Goal: Information Seeking & Learning: Check status

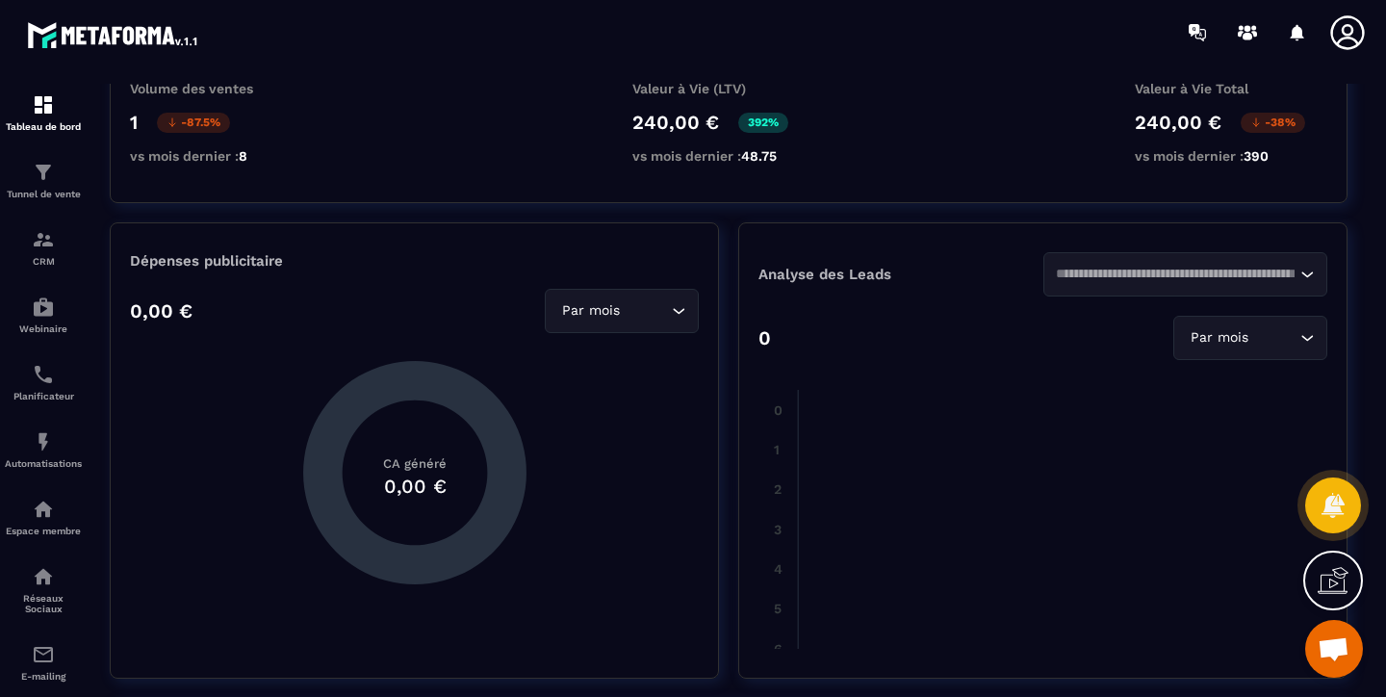
scroll to position [264, 0]
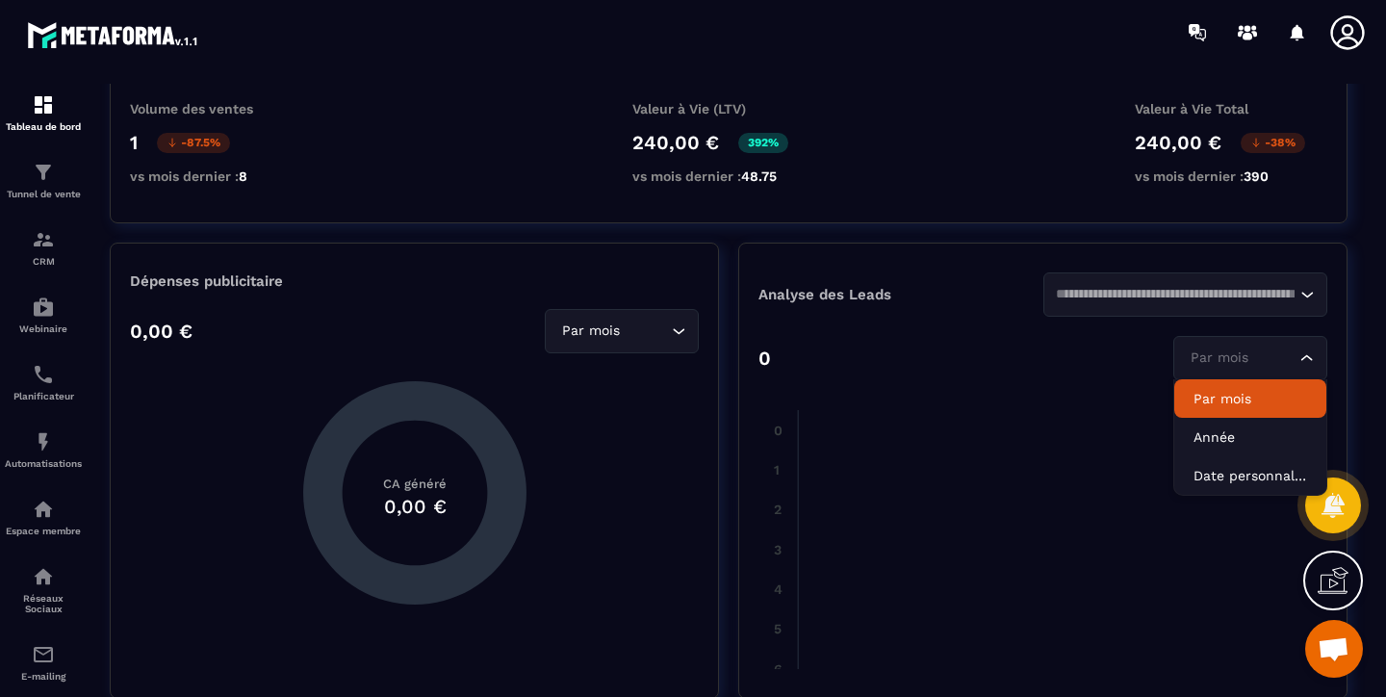
click at [1200, 373] on div "Par mois Loading..." at bounding box center [1250, 358] width 154 height 44
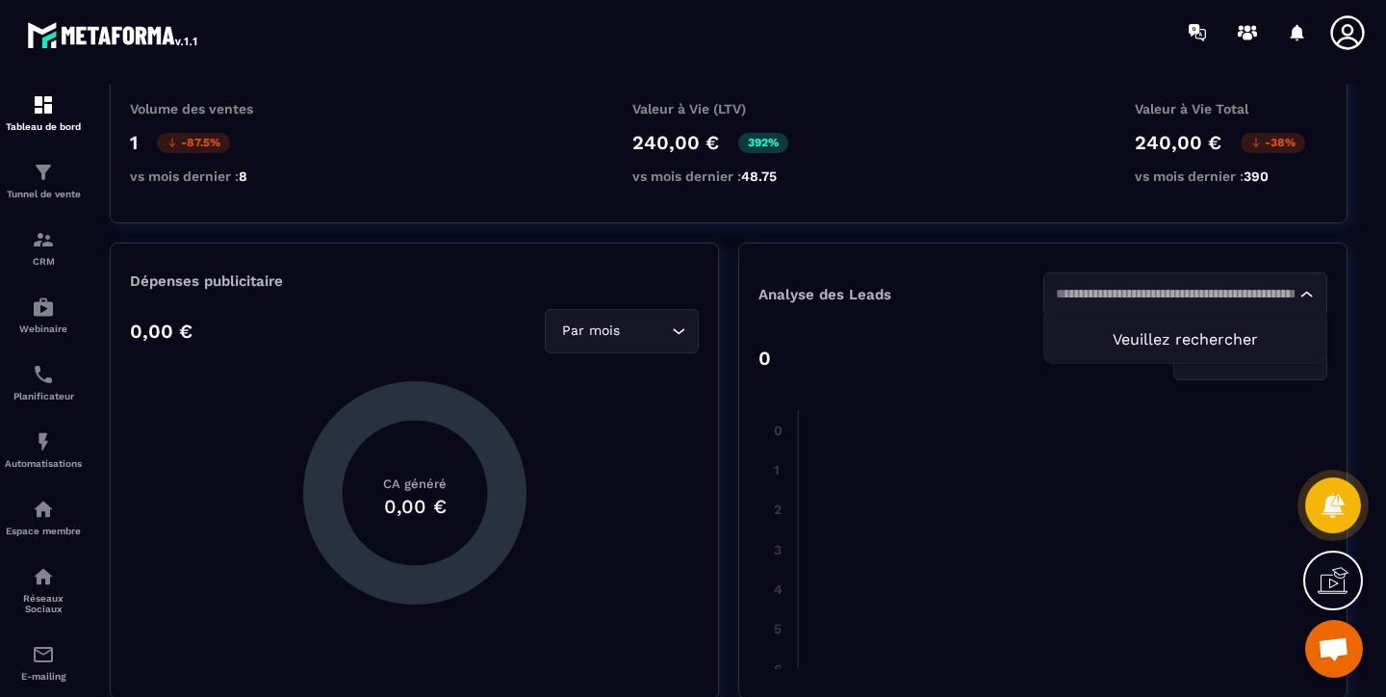
click at [1157, 314] on div "Loading..." at bounding box center [1185, 294] width 285 height 44
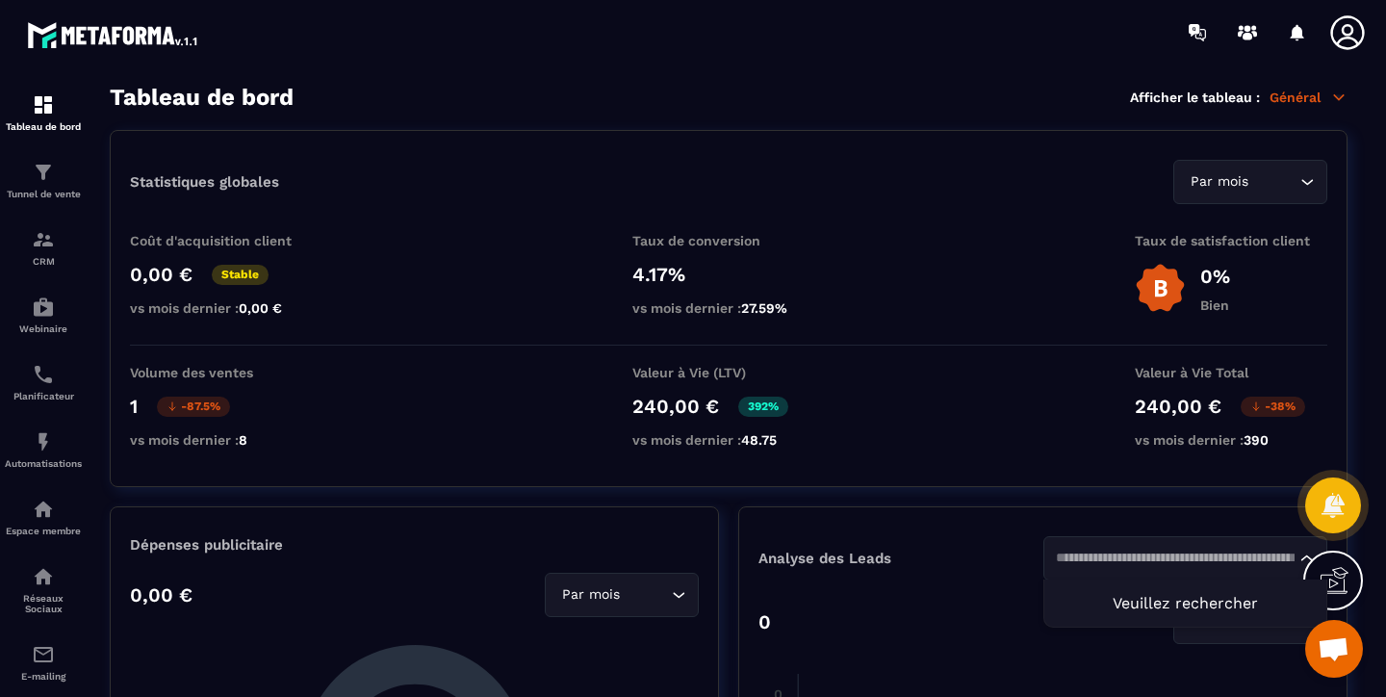
scroll to position [0, 0]
click at [1296, 94] on p "Général" at bounding box center [1308, 97] width 78 height 17
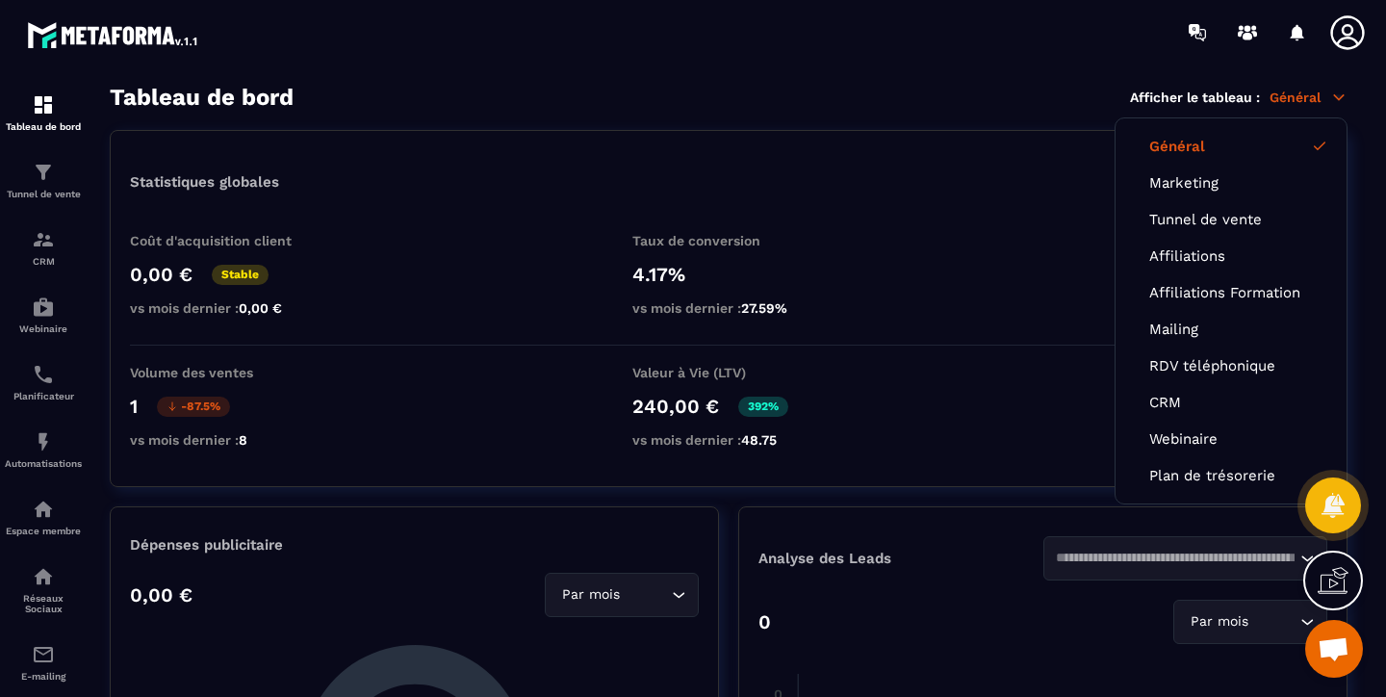
click at [1189, 146] on link "Général" at bounding box center [1231, 146] width 164 height 17
click at [55, 192] on p "Tunnel de vente" at bounding box center [43, 194] width 77 height 11
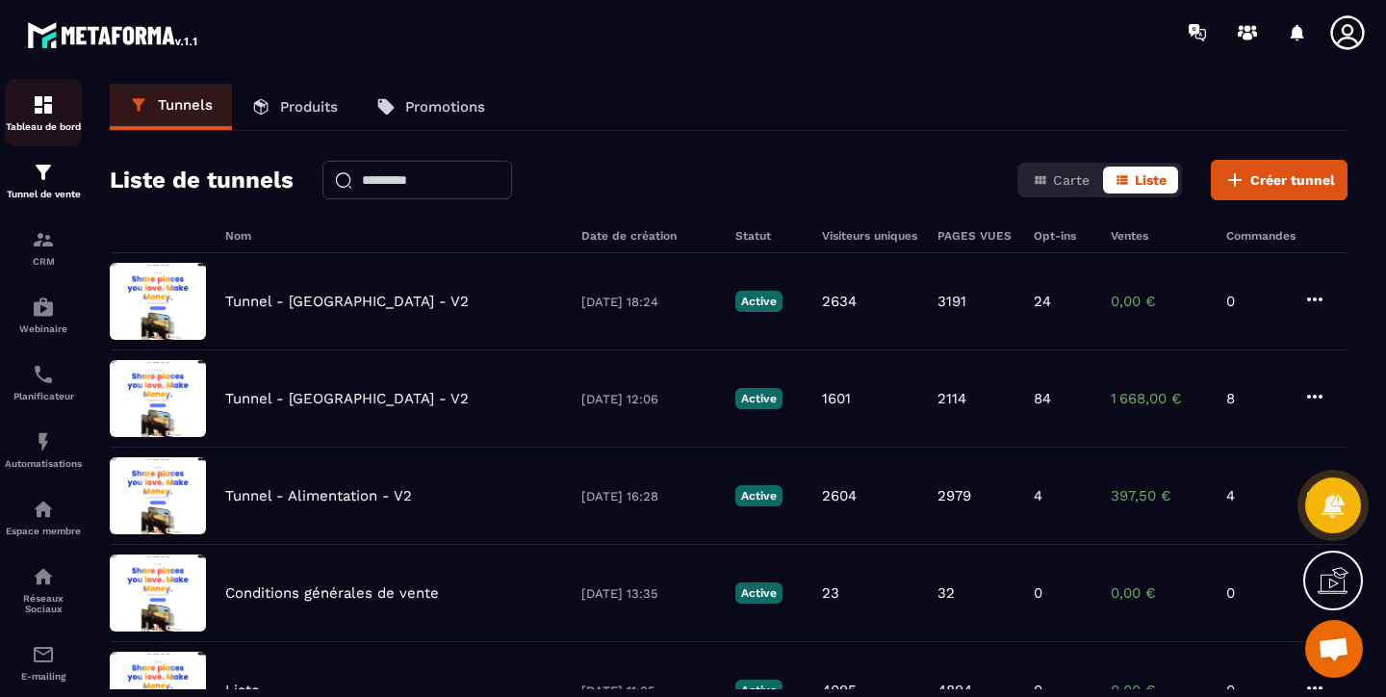
click at [35, 101] on img at bounding box center [43, 104] width 23 height 23
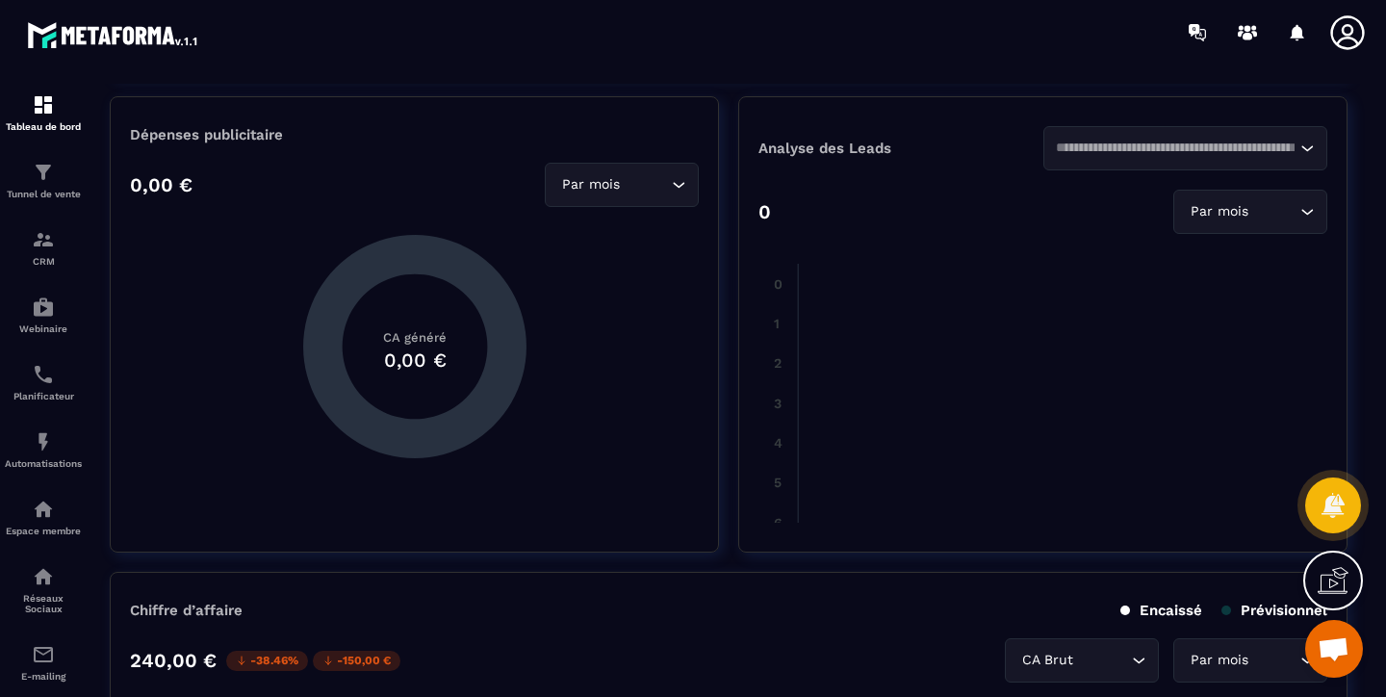
scroll to position [0, 14]
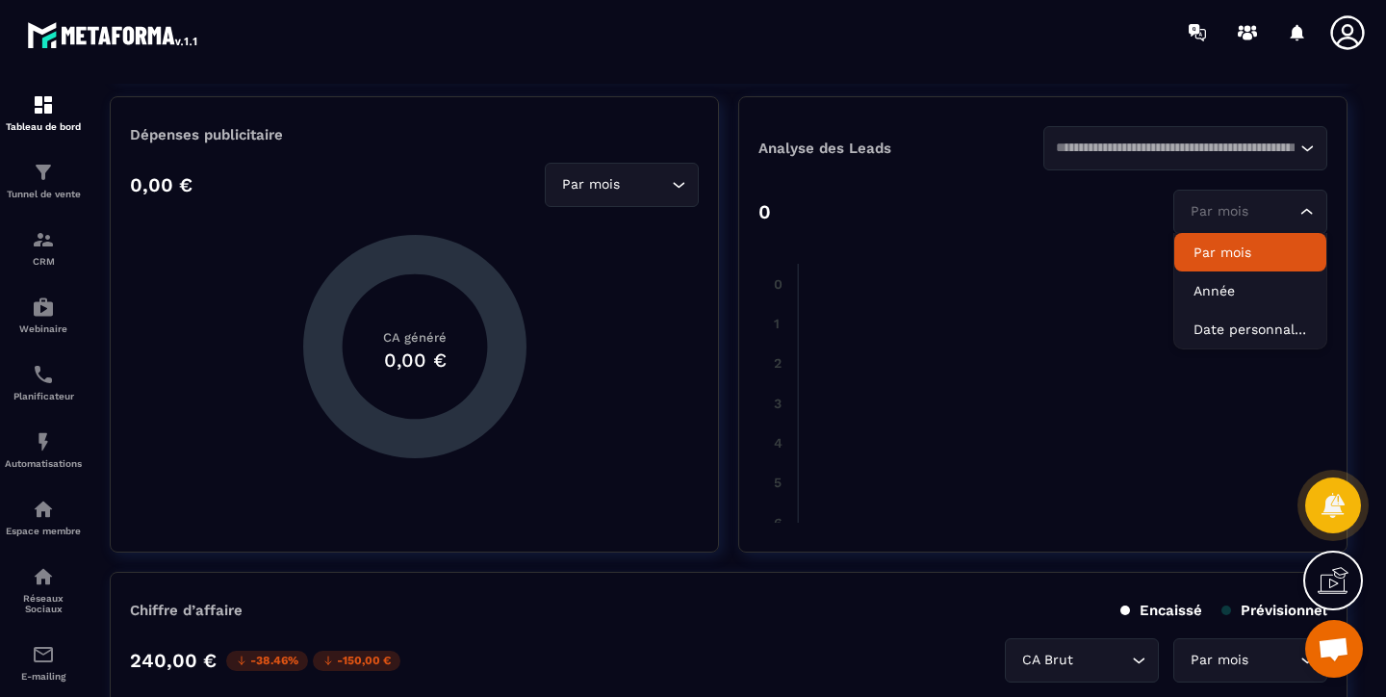
click at [1238, 230] on div "Par mois Loading..." at bounding box center [1250, 212] width 154 height 44
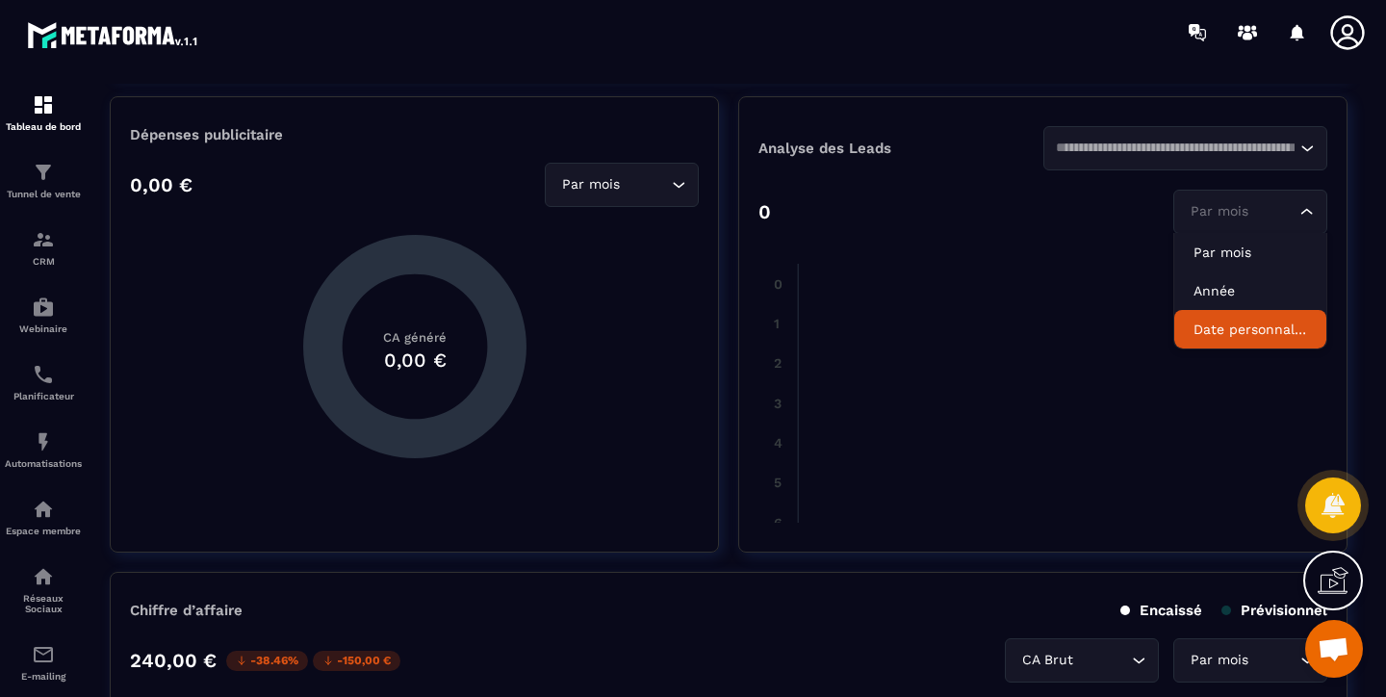
click at [1212, 328] on p "Date personnalisée" at bounding box center [1250, 328] width 114 height 19
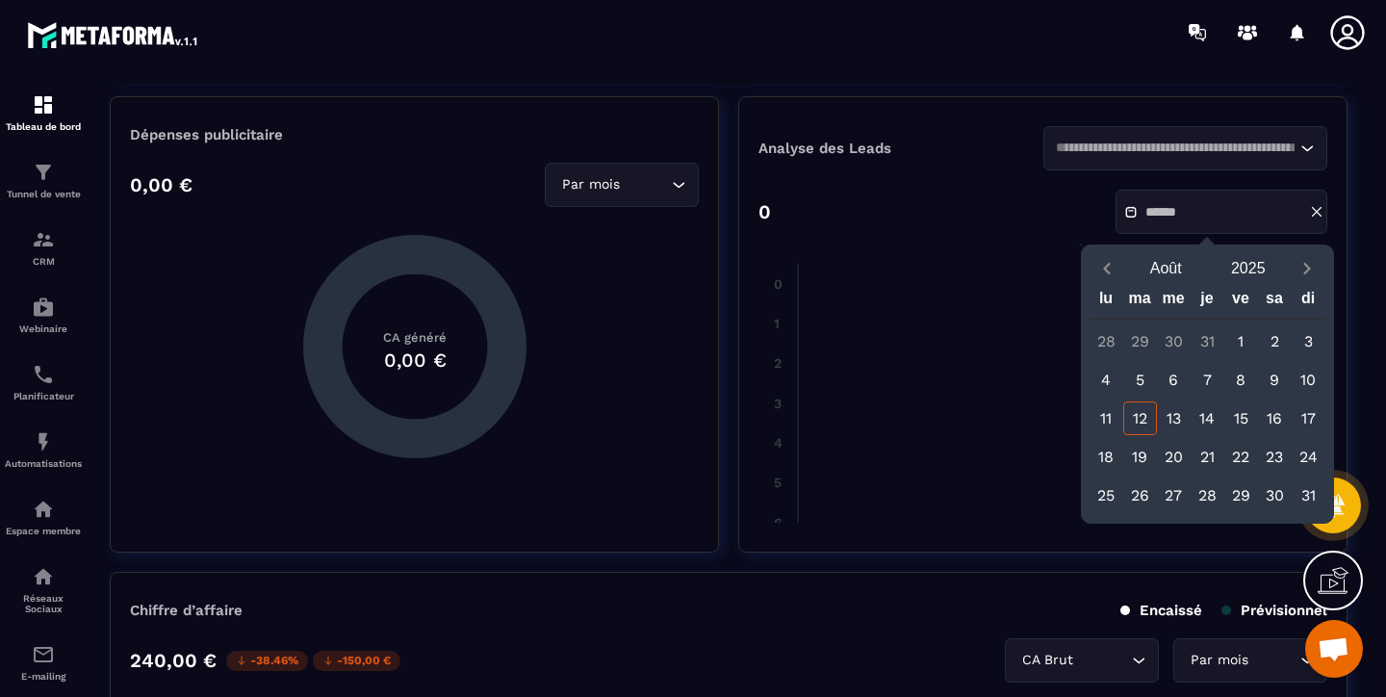
click at [1110, 423] on div "11" at bounding box center [1106, 418] width 34 height 34
click at [1143, 422] on div "12" at bounding box center [1140, 418] width 34 height 34
type input "**********"
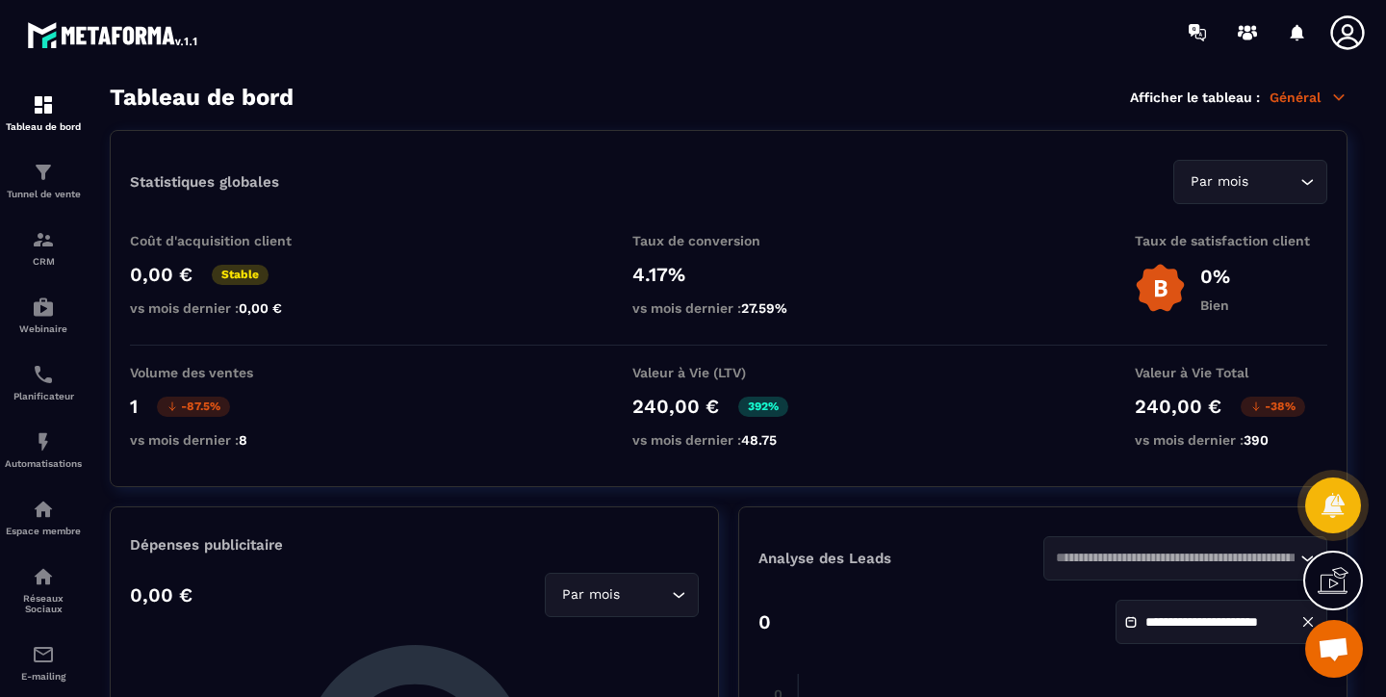
scroll to position [0, 0]
click at [1330, 102] on icon at bounding box center [1338, 97] width 17 height 17
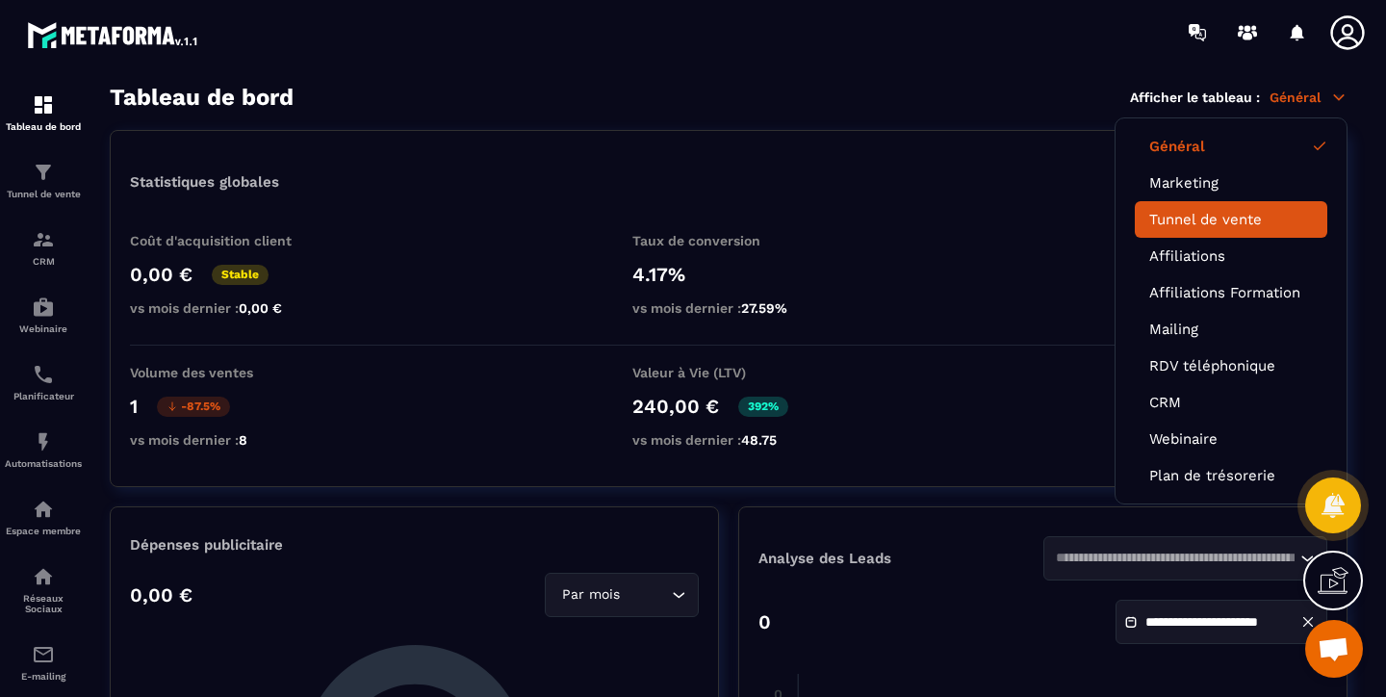
click at [1163, 215] on link "Tunnel de vente" at bounding box center [1231, 219] width 164 height 17
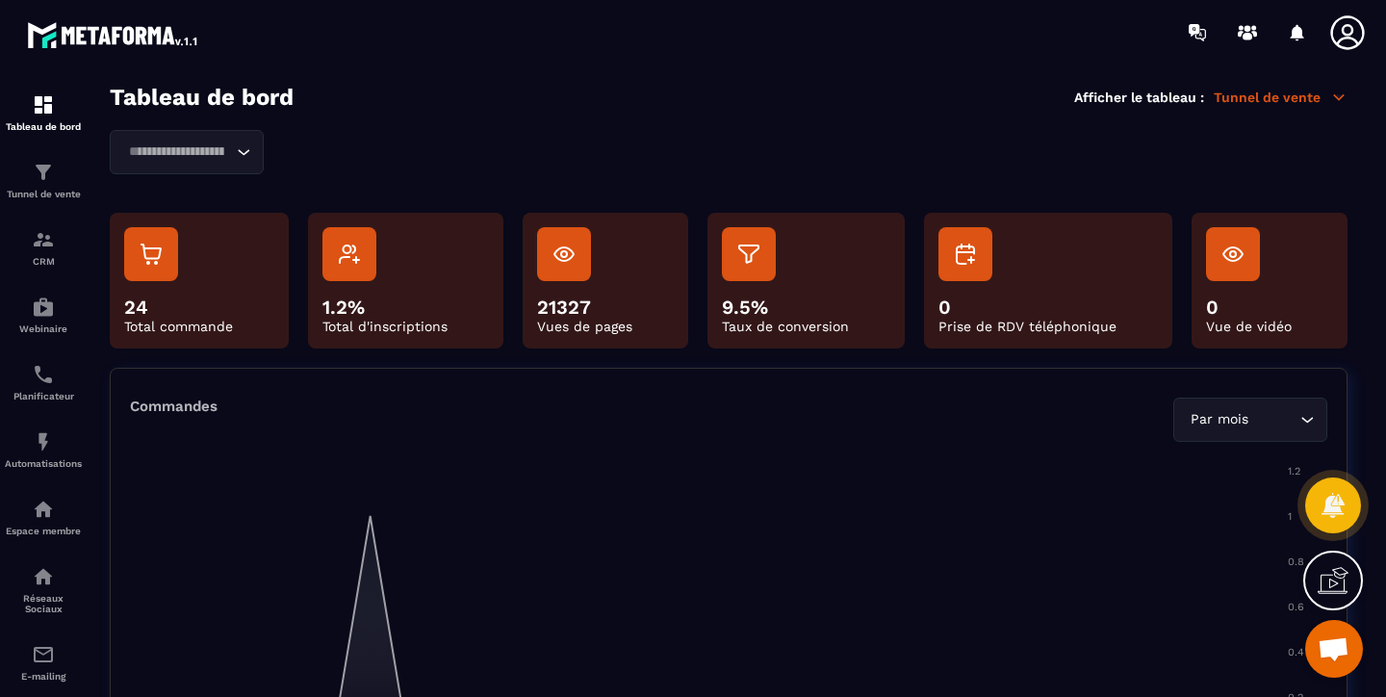
click at [217, 154] on input "Search for option" at bounding box center [177, 151] width 110 height 21
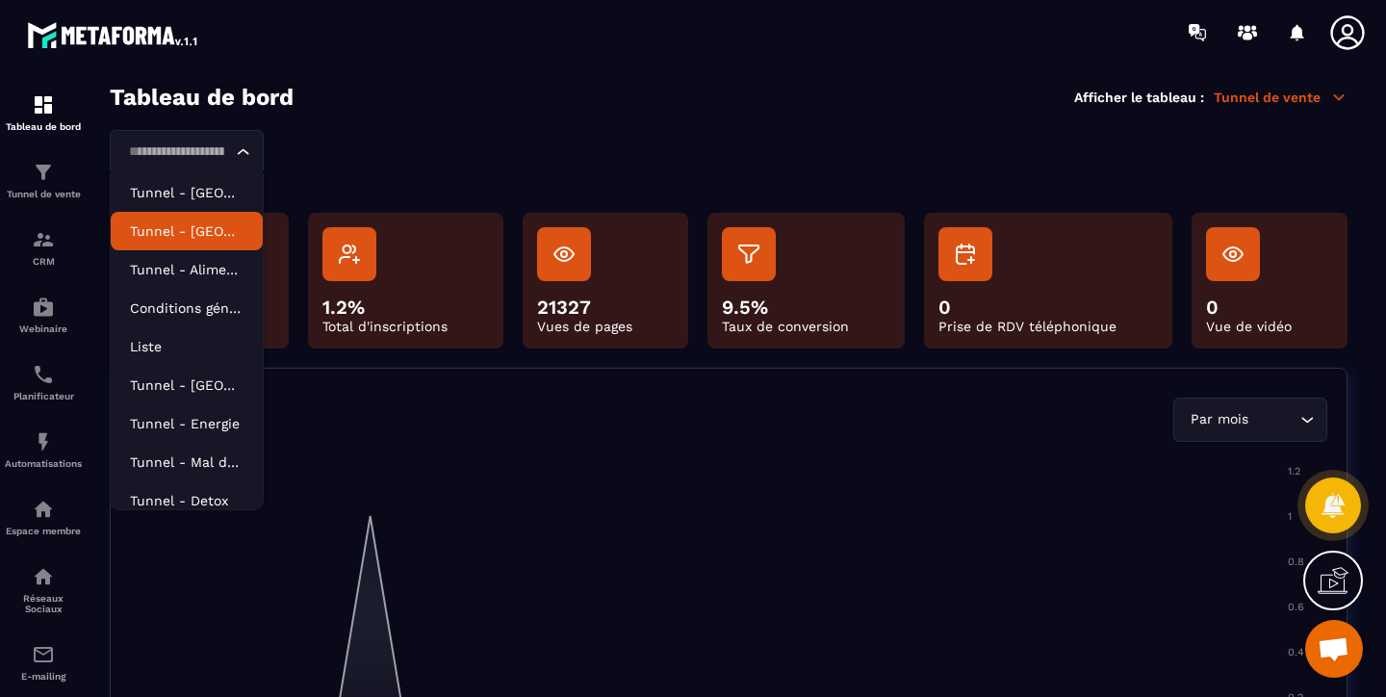
click at [199, 212] on li "Tunnel - [GEOGRAPHIC_DATA] - V2" at bounding box center [187, 231] width 152 height 38
click at [232, 137] on div "Tunnel - Sommeil - V2 Loading..." at bounding box center [187, 152] width 154 height 44
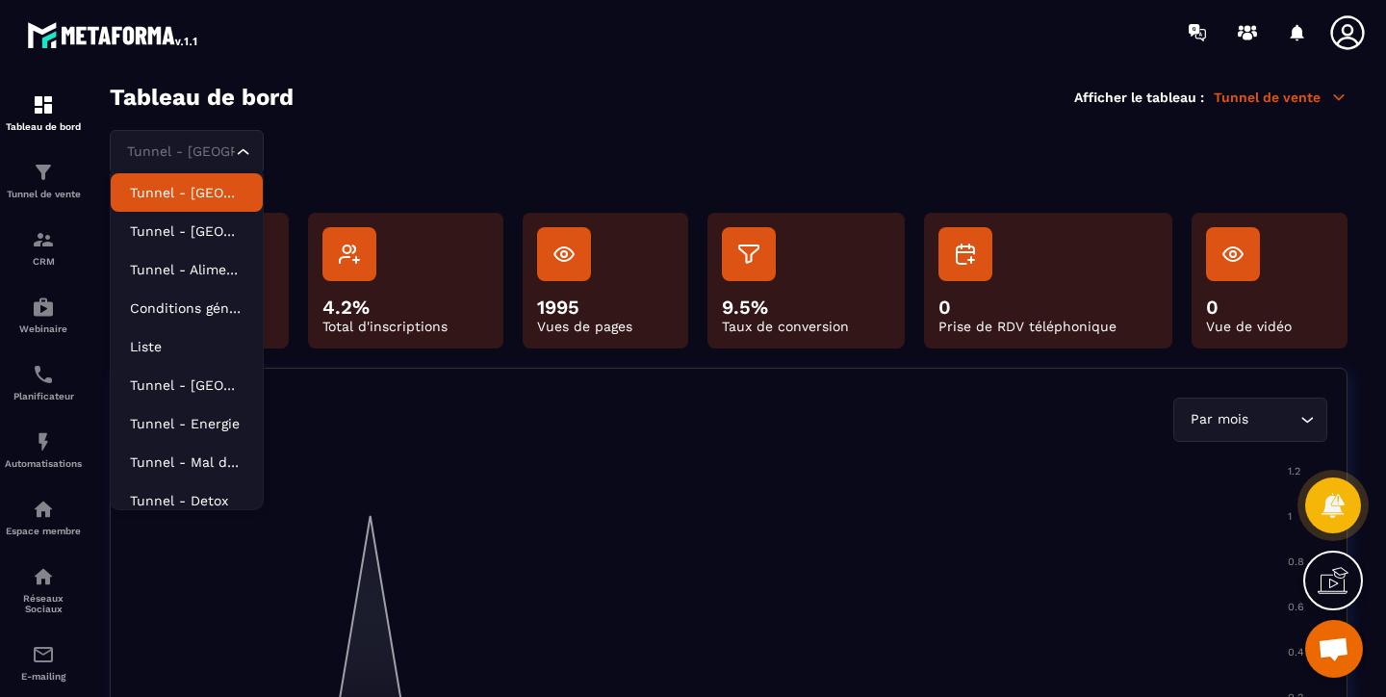
click at [218, 188] on p "Tunnel - [GEOGRAPHIC_DATA] - V2" at bounding box center [187, 192] width 114 height 19
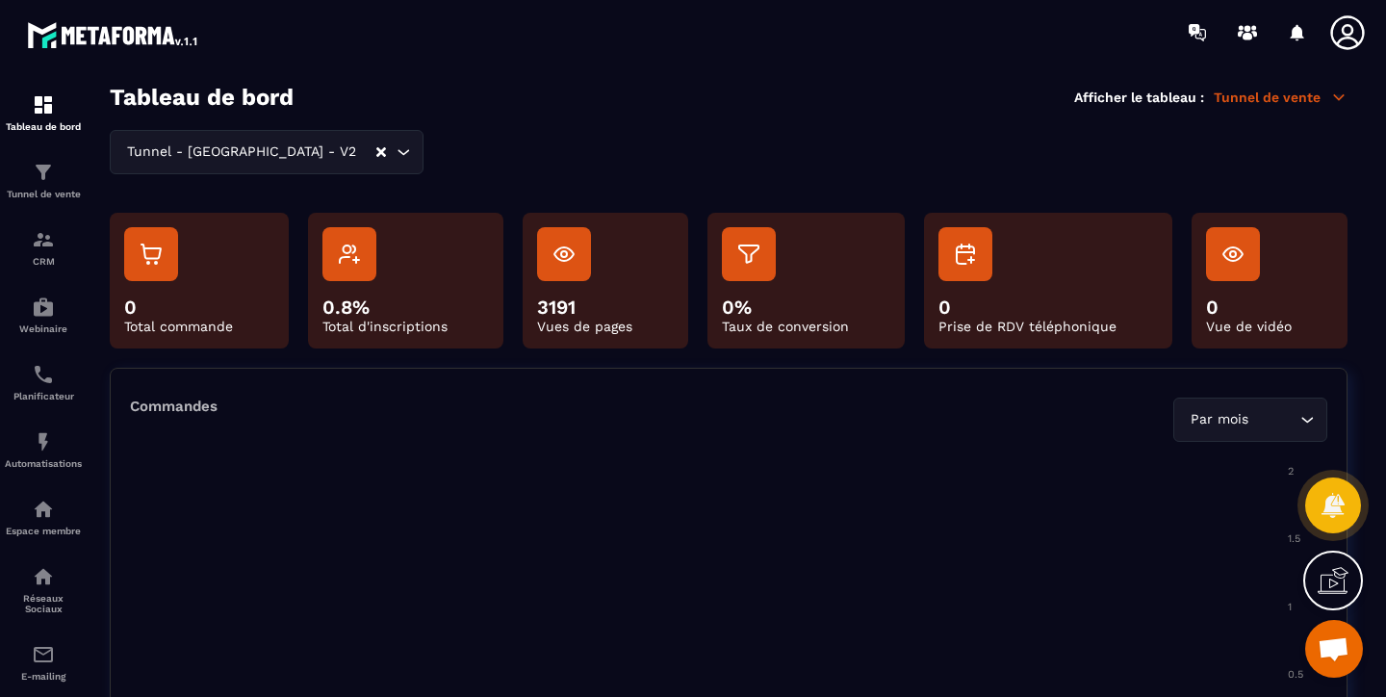
click at [858, 303] on p "0%" at bounding box center [806, 306] width 168 height 23
click at [751, 258] on img at bounding box center [748, 254] width 23 height 23
click at [39, 184] on div "Tunnel de vente" at bounding box center [43, 180] width 77 height 38
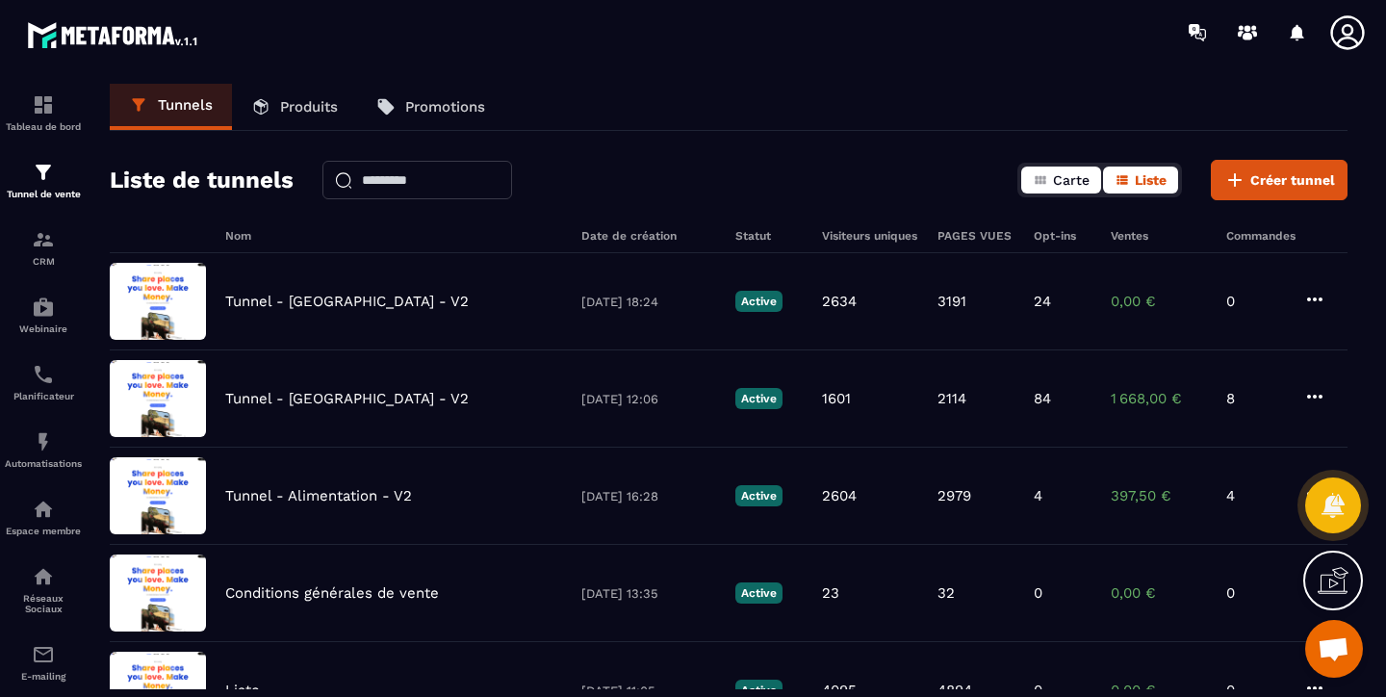
click at [1034, 180] on icon "button" at bounding box center [1040, 179] width 15 height 15
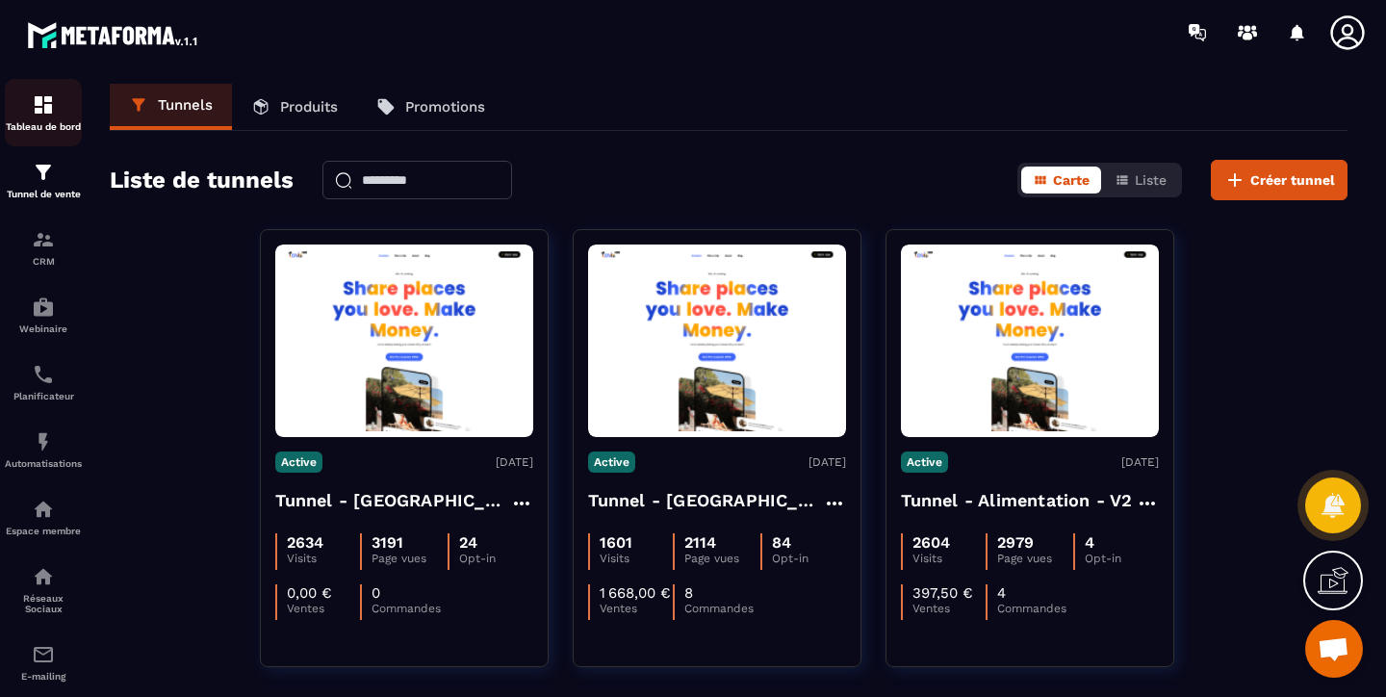
click at [26, 120] on div "Tableau de bord" at bounding box center [43, 112] width 77 height 38
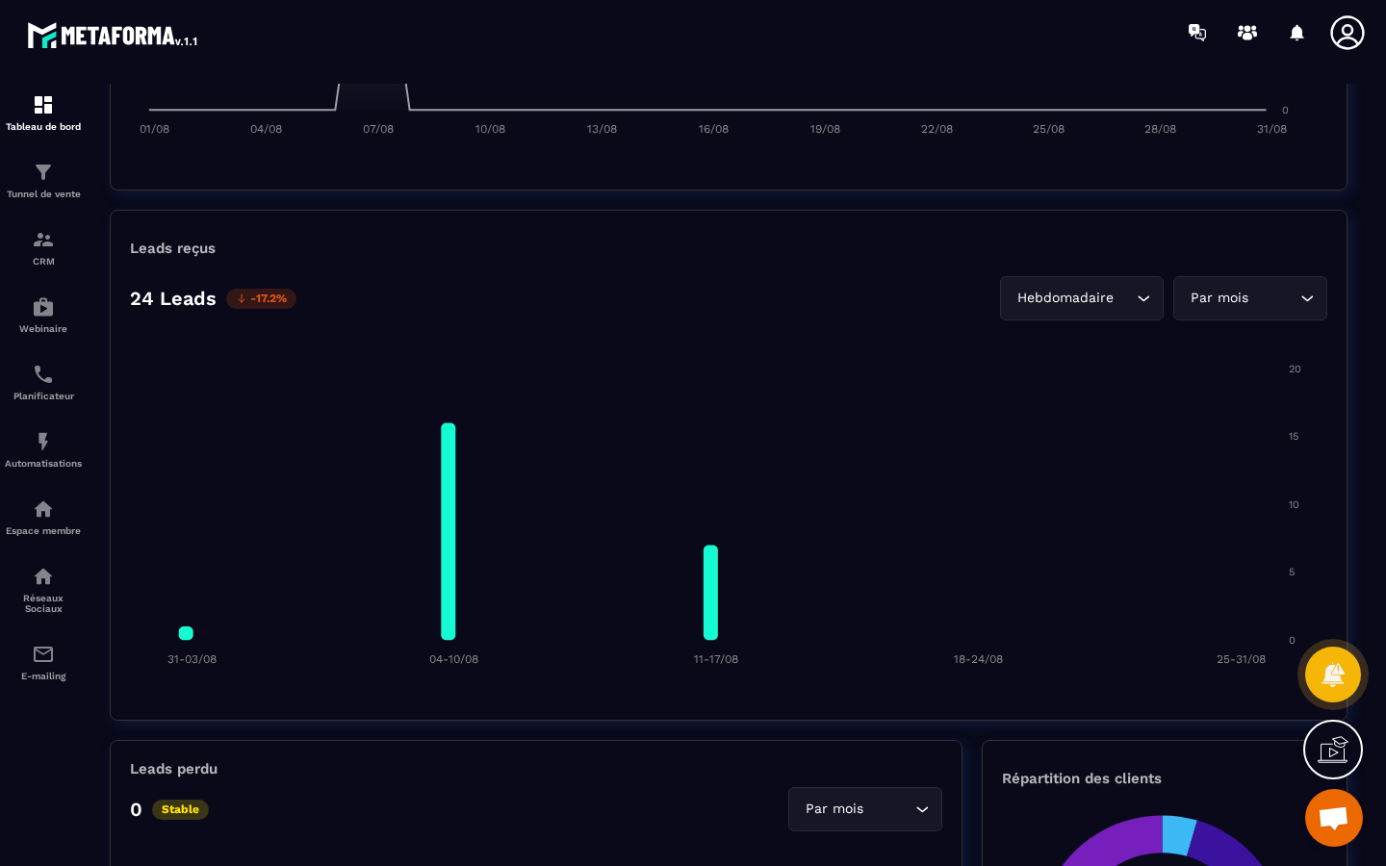
scroll to position [1245, 0]
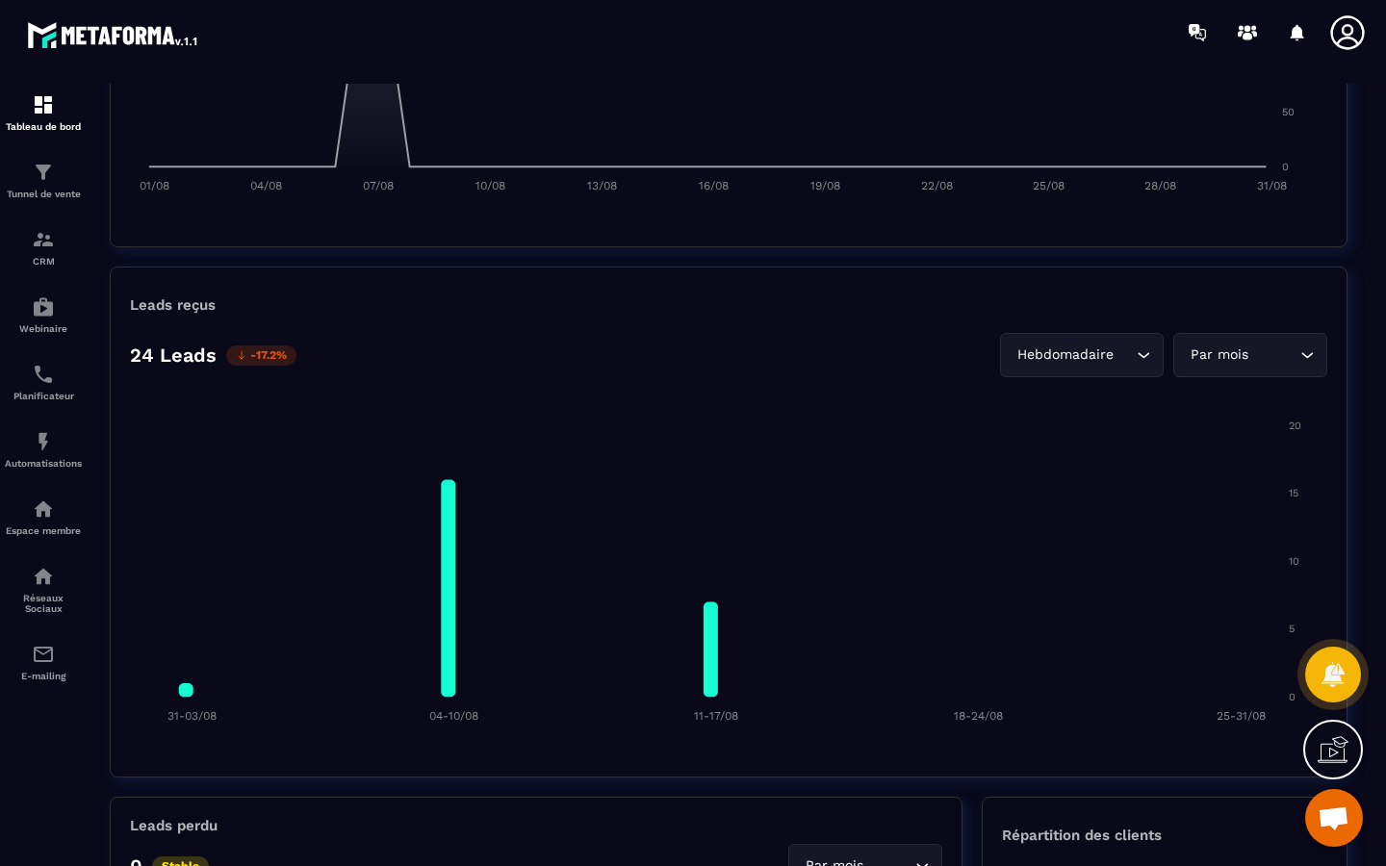
click at [1198, 350] on div "Par mois" at bounding box center [1241, 355] width 114 height 21
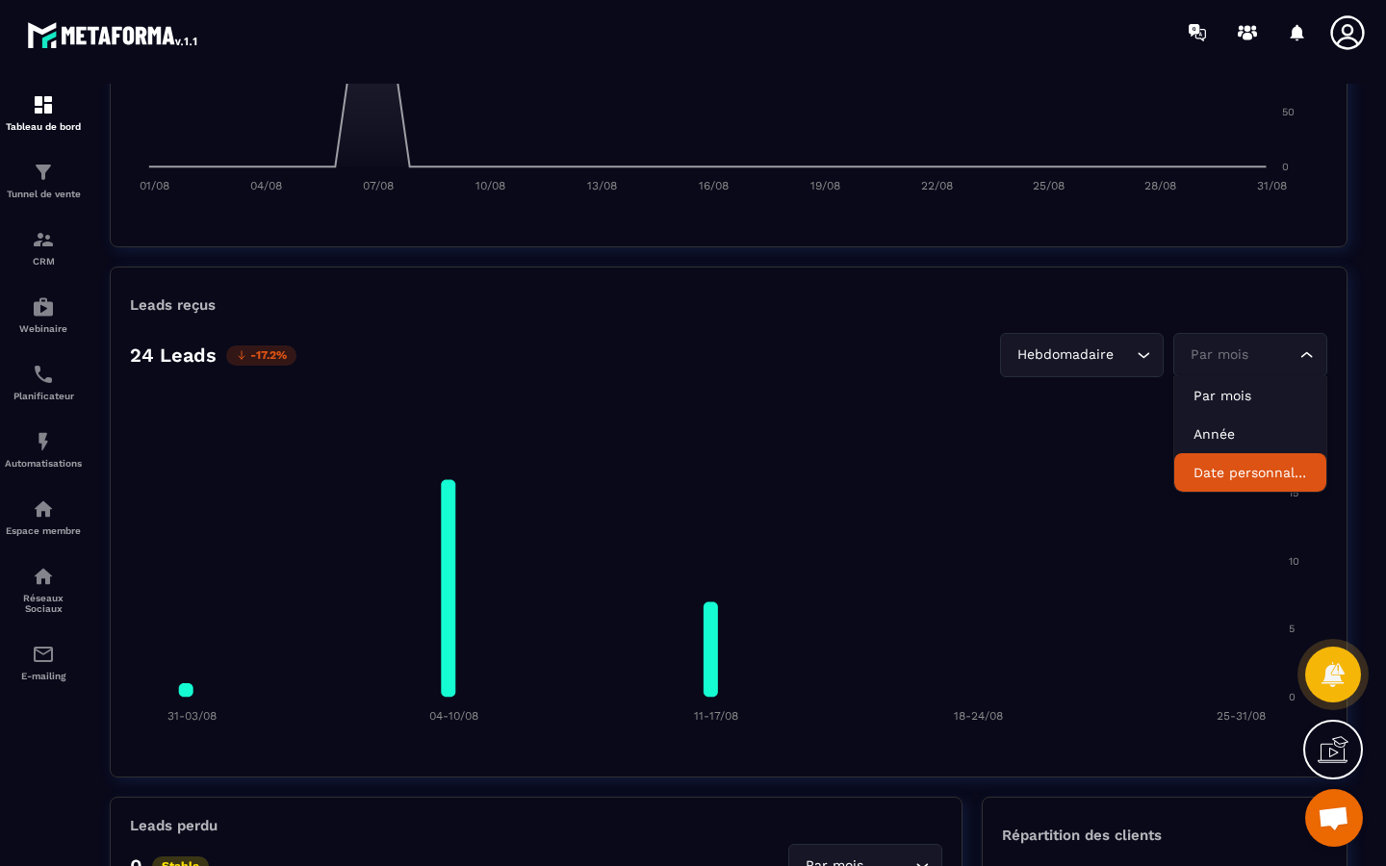
click at [1193, 471] on p "Date personnalisée" at bounding box center [1250, 472] width 114 height 19
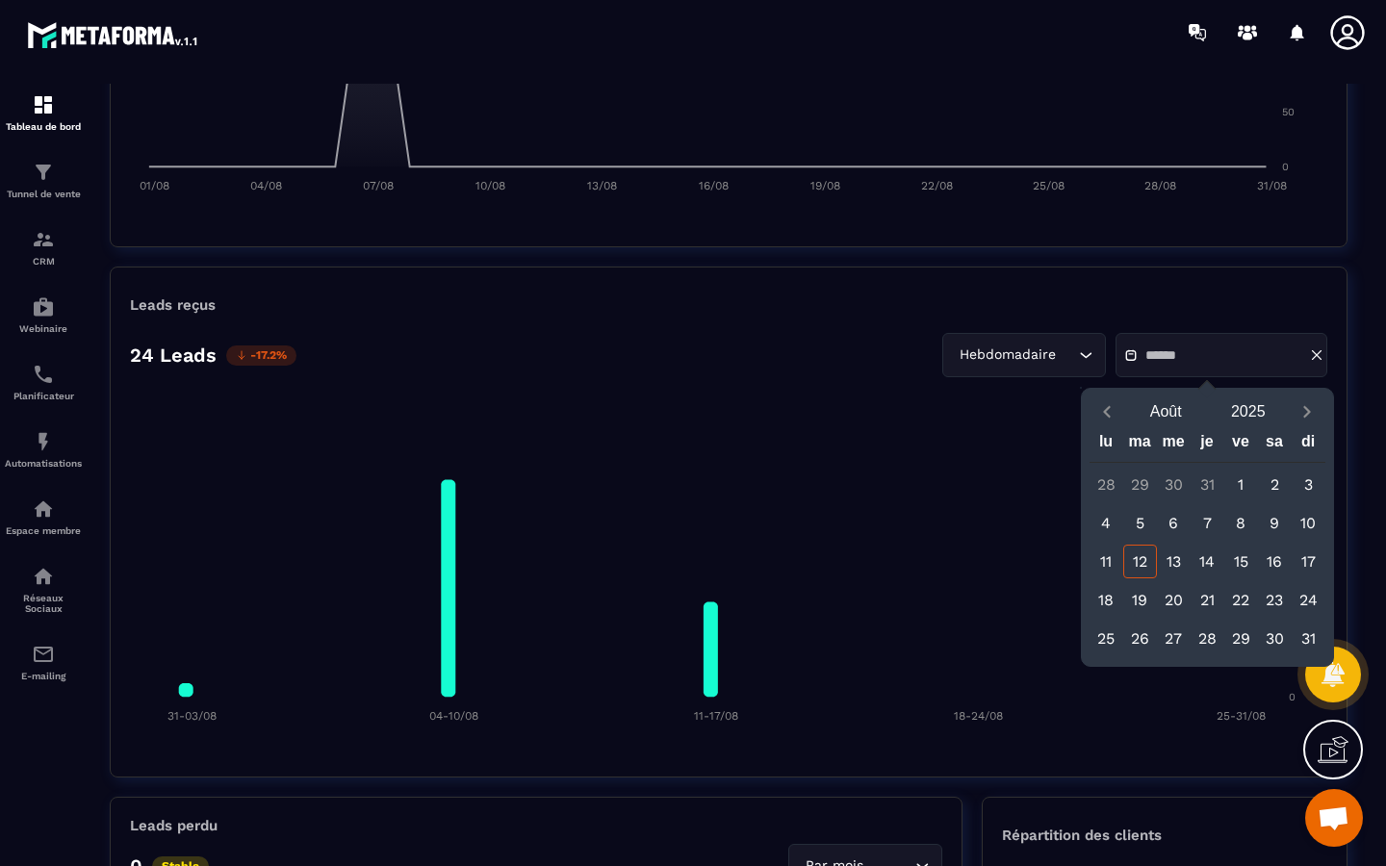
click at [1030, 381] on div "Leads reçus 24 Leads -17.2% Hebdomadaire Loading... 20 20 15 15 10 10 5 5 0 0 3…" at bounding box center [729, 522] width 1238 height 511
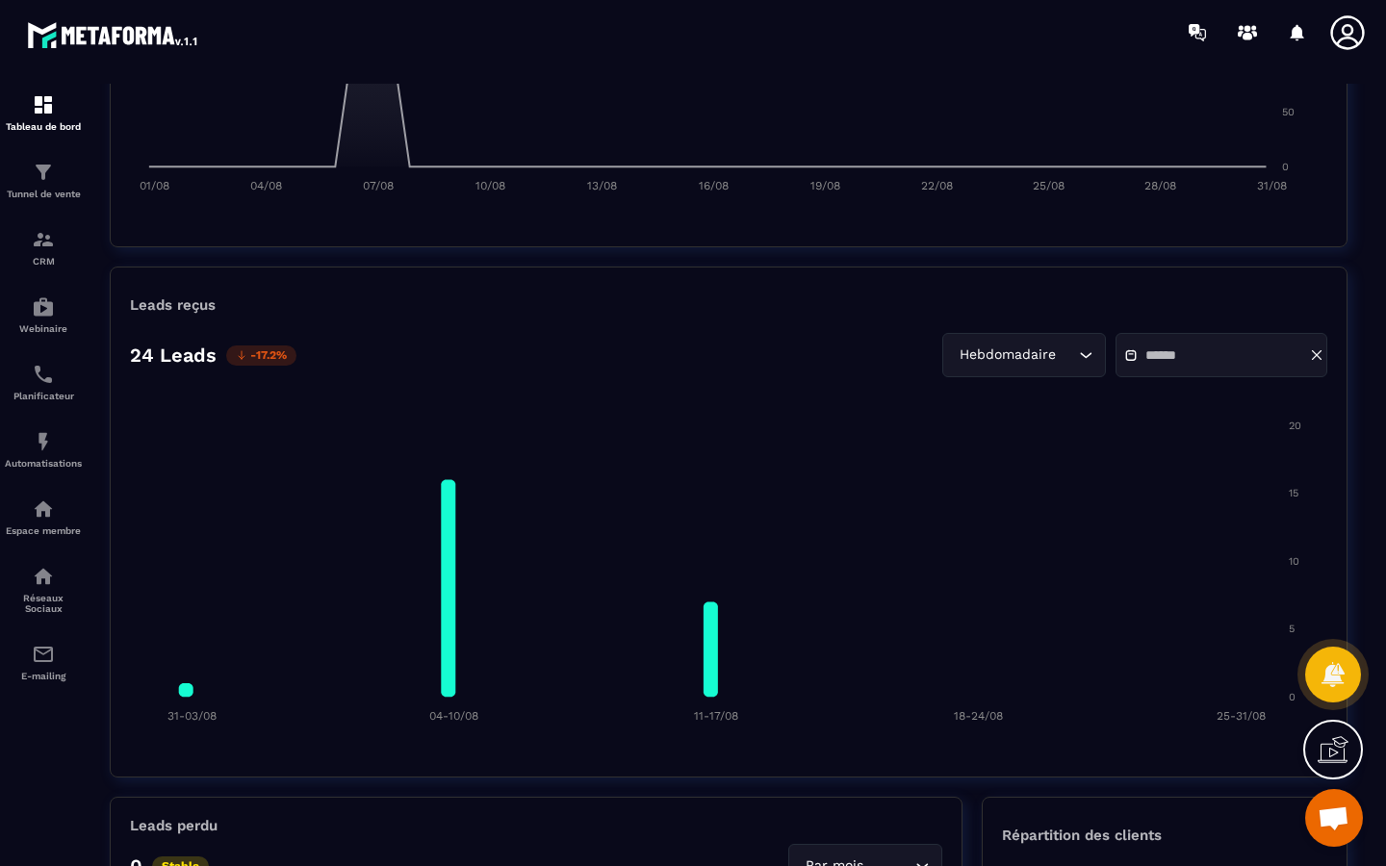
click at [1060, 354] on input "Search for option" at bounding box center [1067, 355] width 14 height 21
click at [1034, 390] on p "Jours" at bounding box center [1029, 395] width 114 height 19
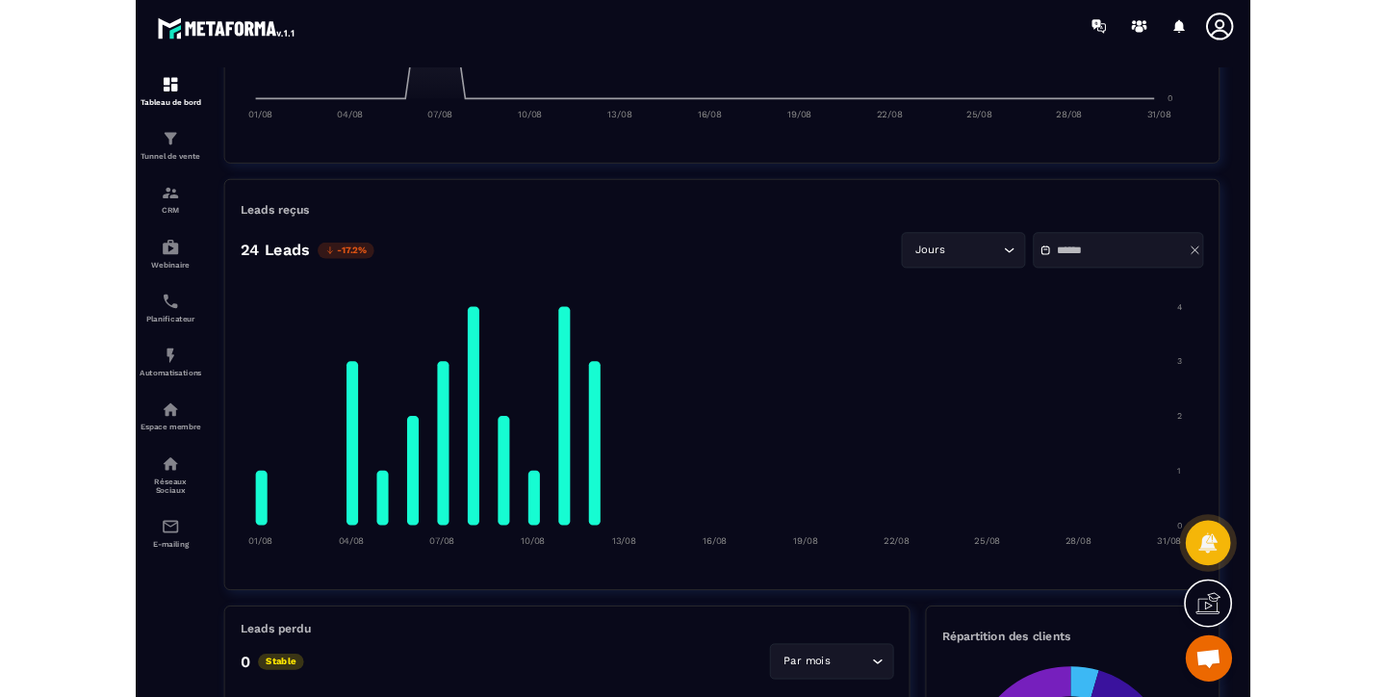
scroll to position [1266, 0]
